Goal: Task Accomplishment & Management: Manage account settings

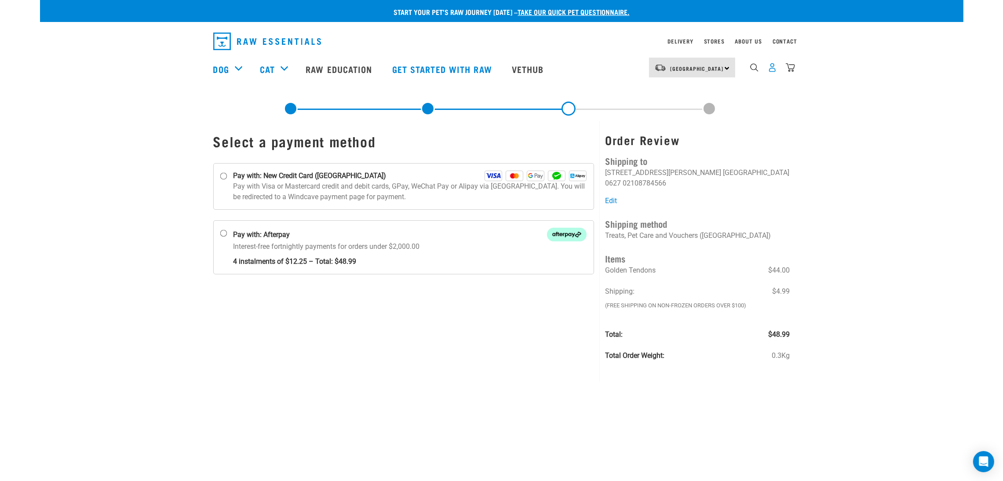
click at [772, 72] on img "dropdown navigation" at bounding box center [772, 67] width 9 height 9
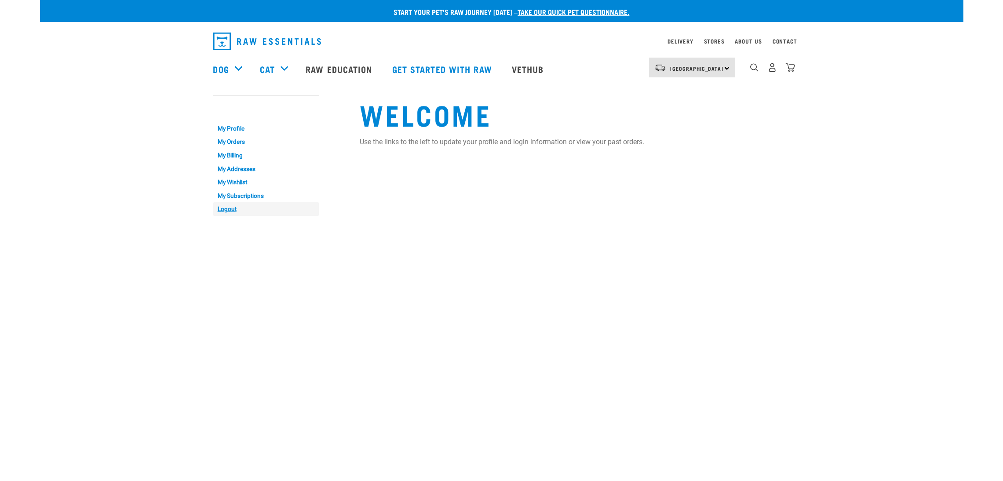
click at [222, 215] on link "Logout" at bounding box center [266, 209] width 106 height 14
click at [224, 208] on link "Logout" at bounding box center [266, 209] width 106 height 14
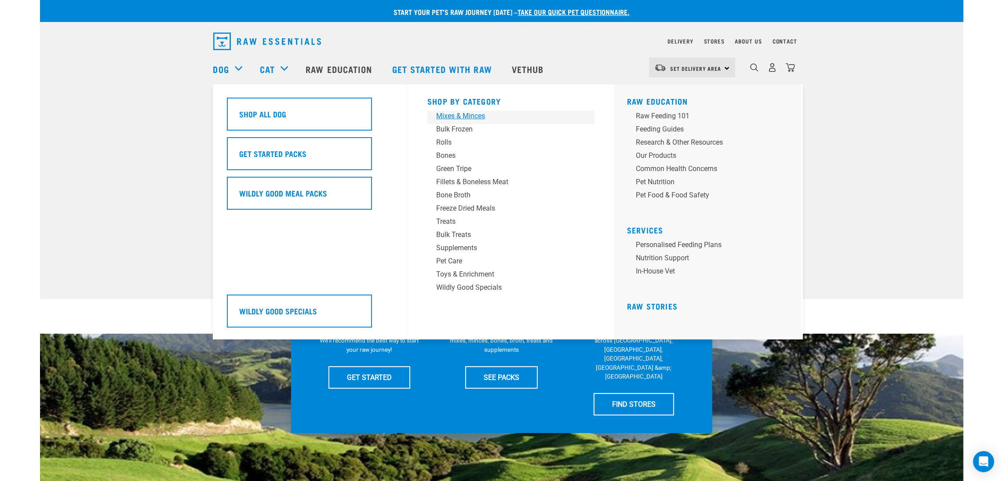
click at [469, 116] on div "Mixes & Minces" at bounding box center [504, 116] width 137 height 11
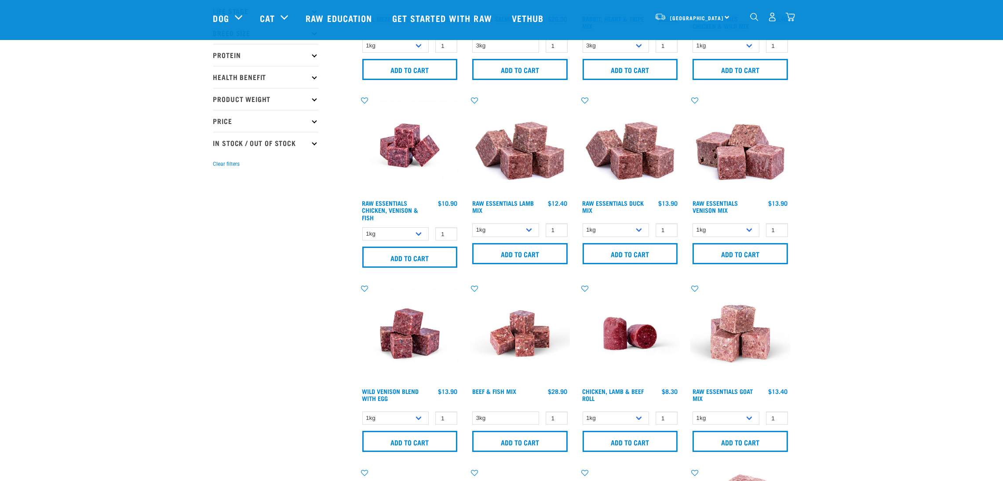
scroll to position [132, 0]
